Goal: Find specific page/section: Find specific page/section

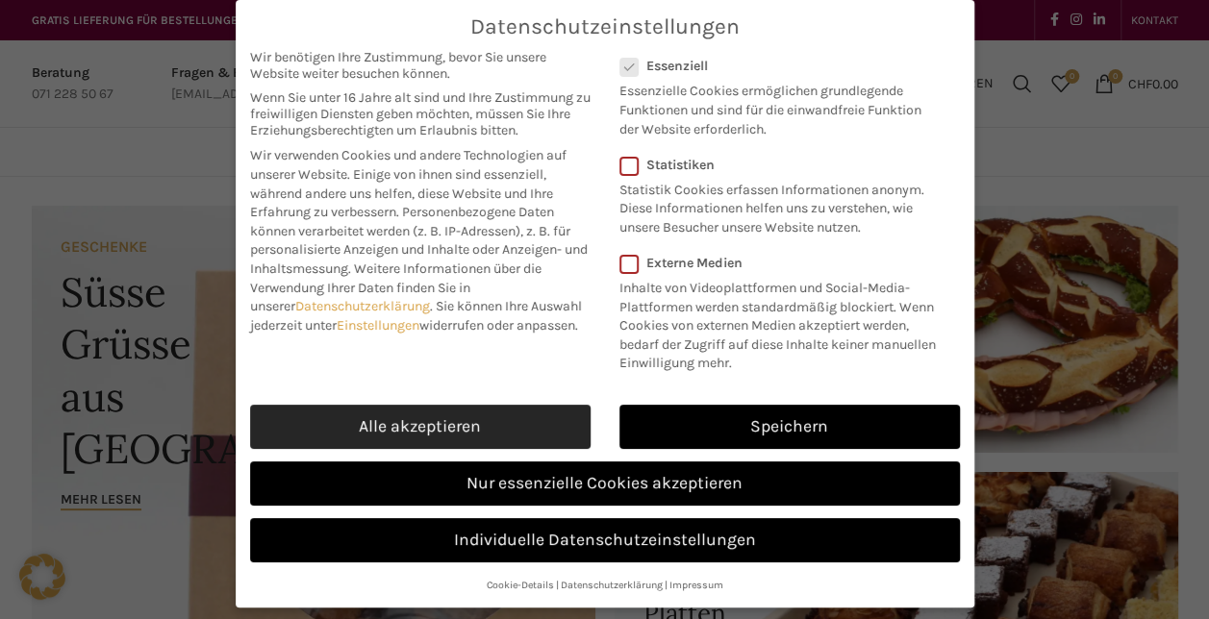
click at [470, 427] on link "Alle akzeptieren" at bounding box center [420, 427] width 340 height 44
checkbox input "true"
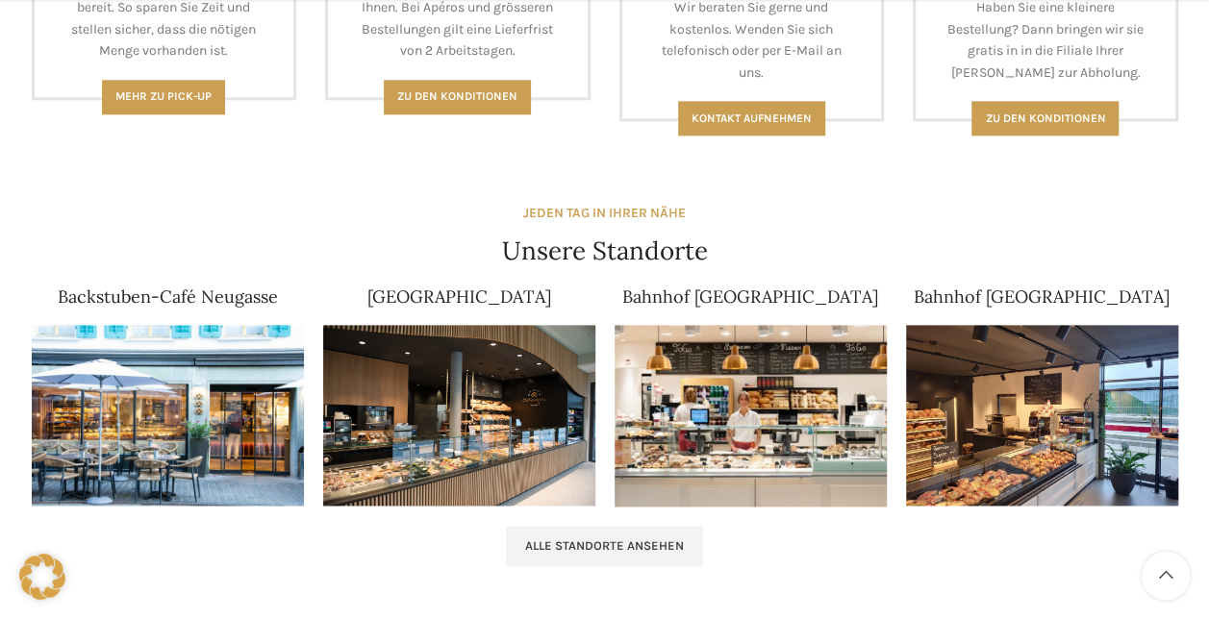
scroll to position [1154, 0]
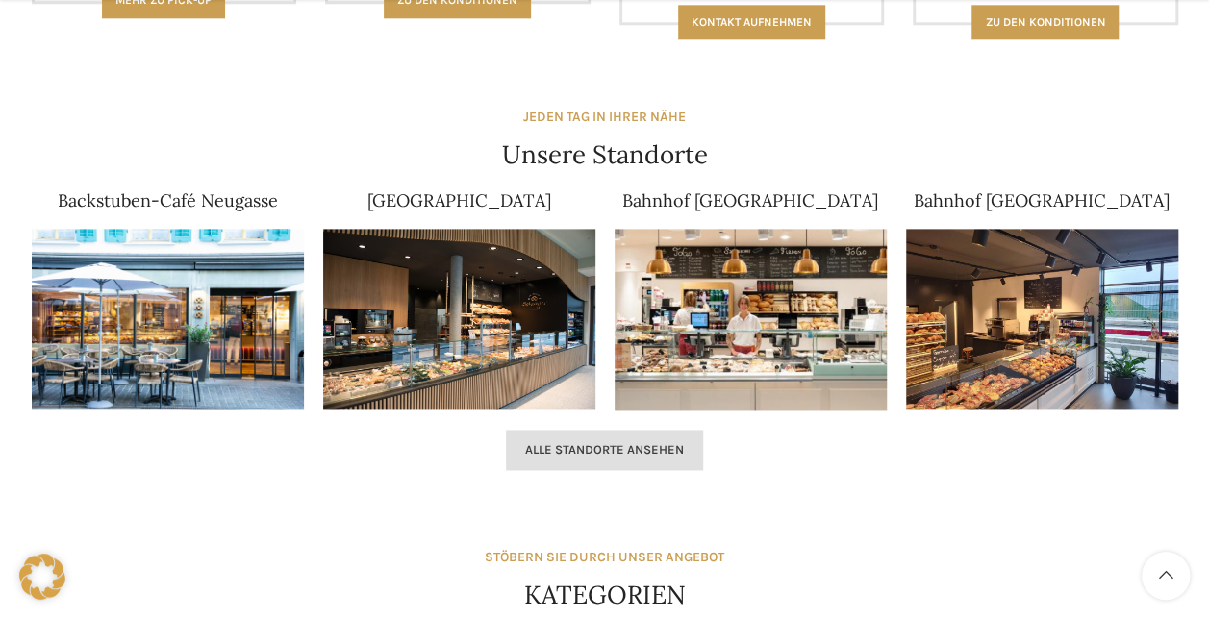
click at [640, 442] on span "Alle Standorte ansehen" at bounding box center [604, 449] width 159 height 15
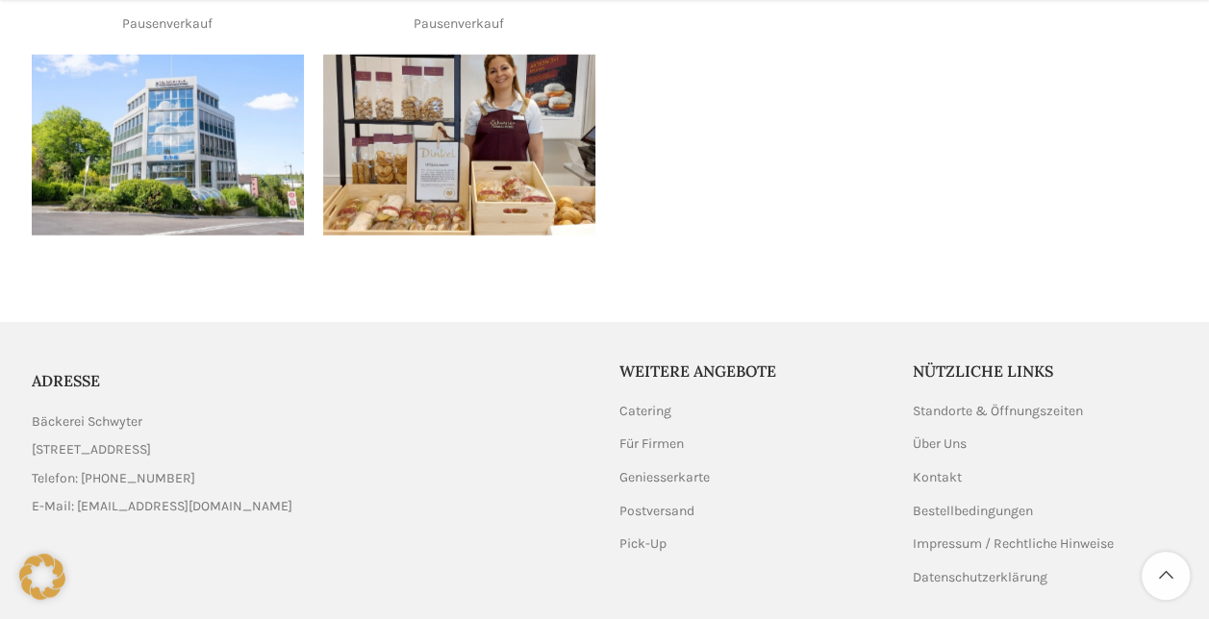
scroll to position [2500, 0]
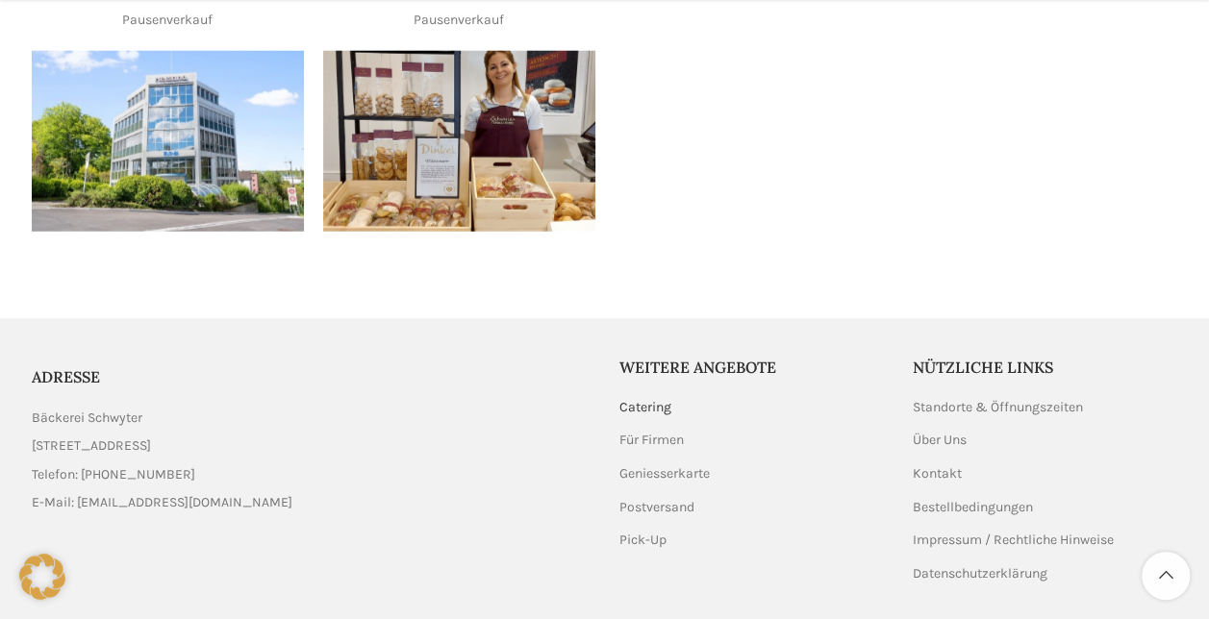
click at [652, 398] on link "Catering" at bounding box center [646, 407] width 54 height 19
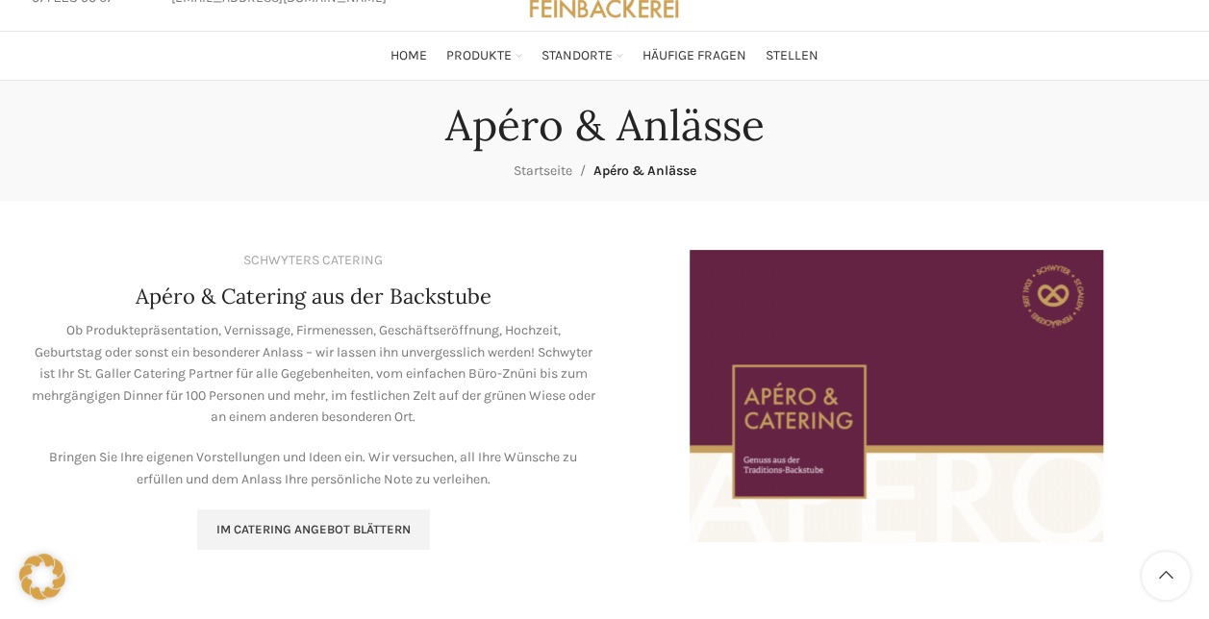
scroll to position [192, 0]
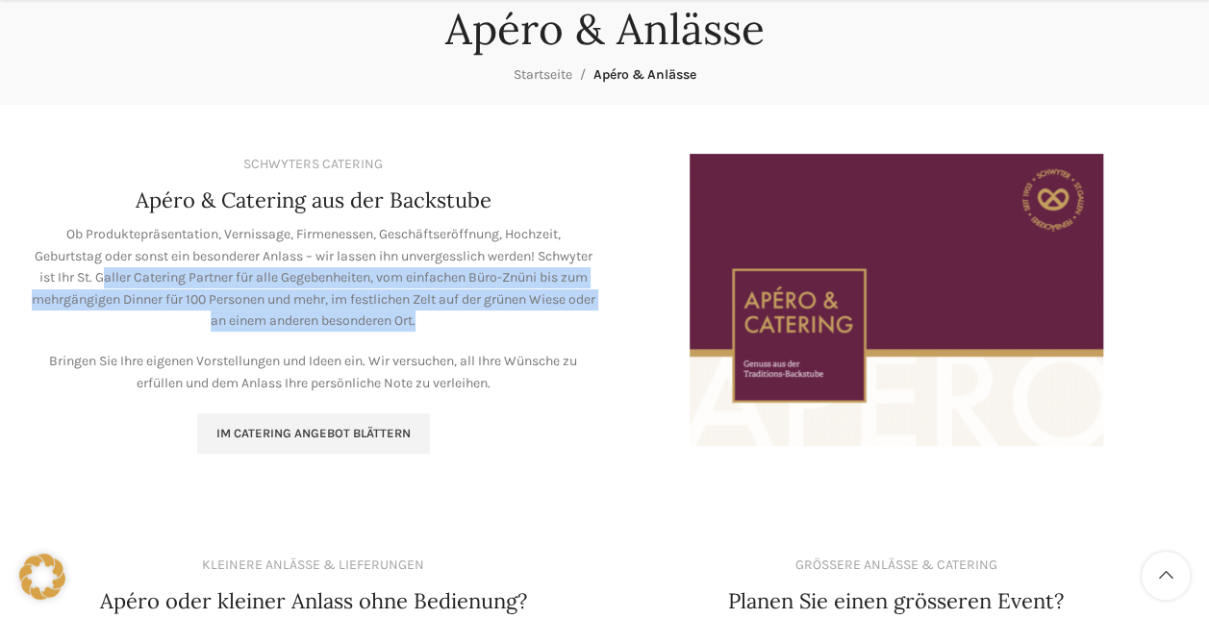
drag, startPoint x: 170, startPoint y: 281, endPoint x: 491, endPoint y: 322, distance: 323.9
click at [491, 322] on p "Ob Produktepräsentation, Vernissage, Firmenessen, Geschäftseröffnung, Hochzeit,…" at bounding box center [314, 278] width 564 height 108
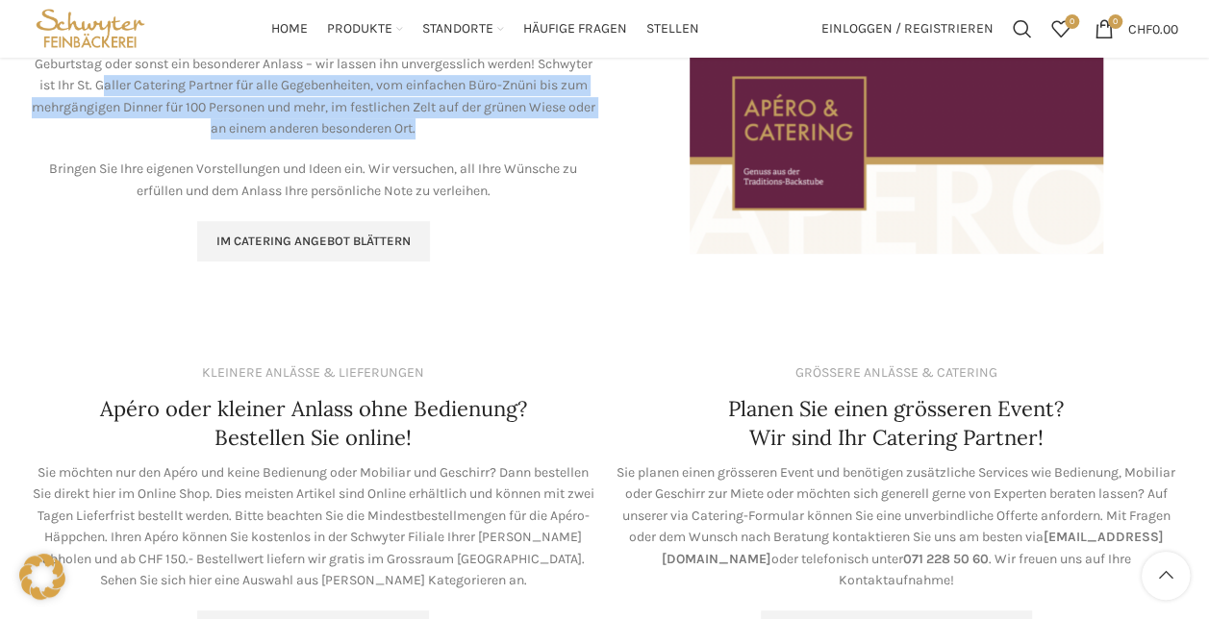
scroll to position [0, 0]
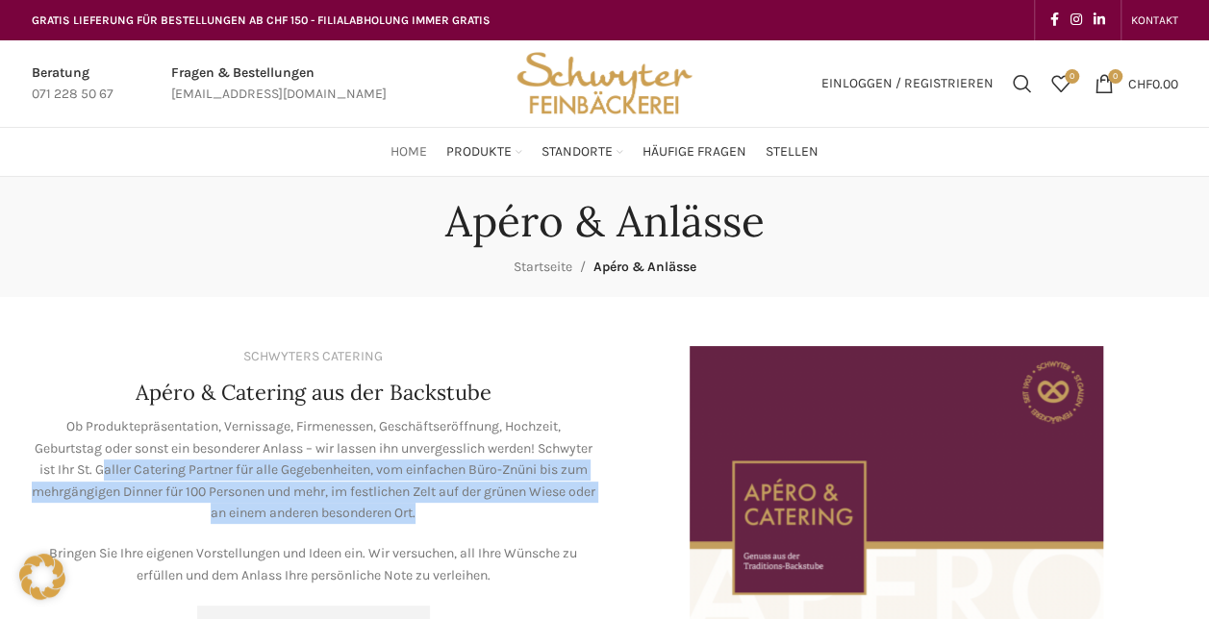
click at [410, 152] on span "Home" at bounding box center [408, 152] width 37 height 18
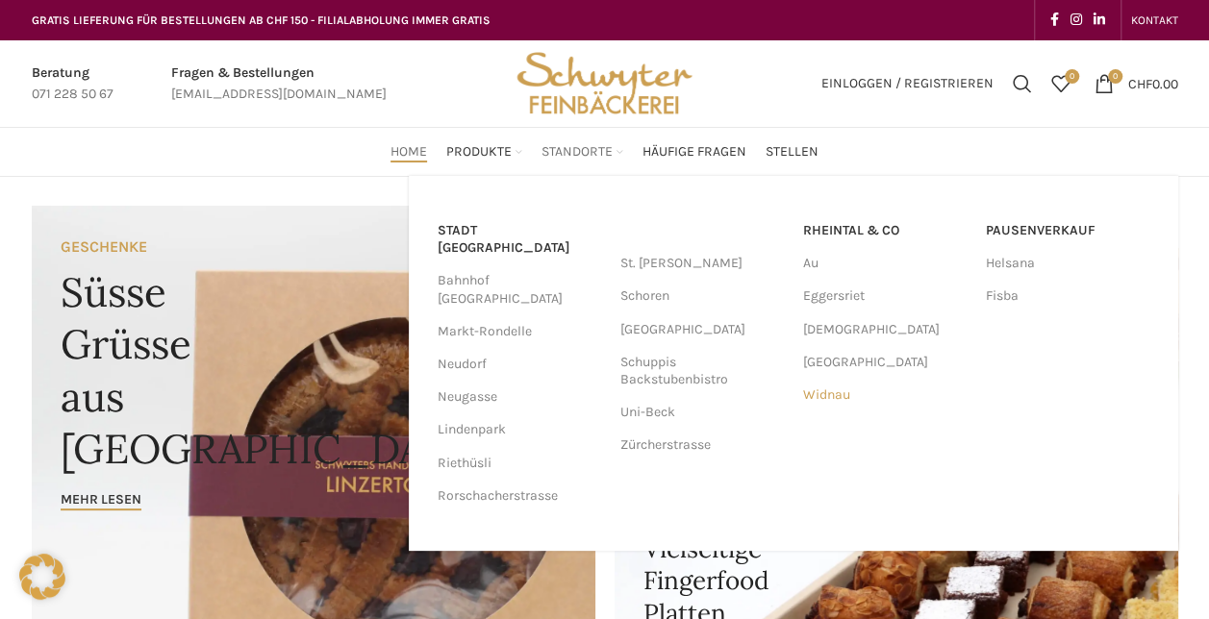
click at [821, 396] on link "Widnau" at bounding box center [884, 395] width 163 height 33
